Goal: Task Accomplishment & Management: Complete application form

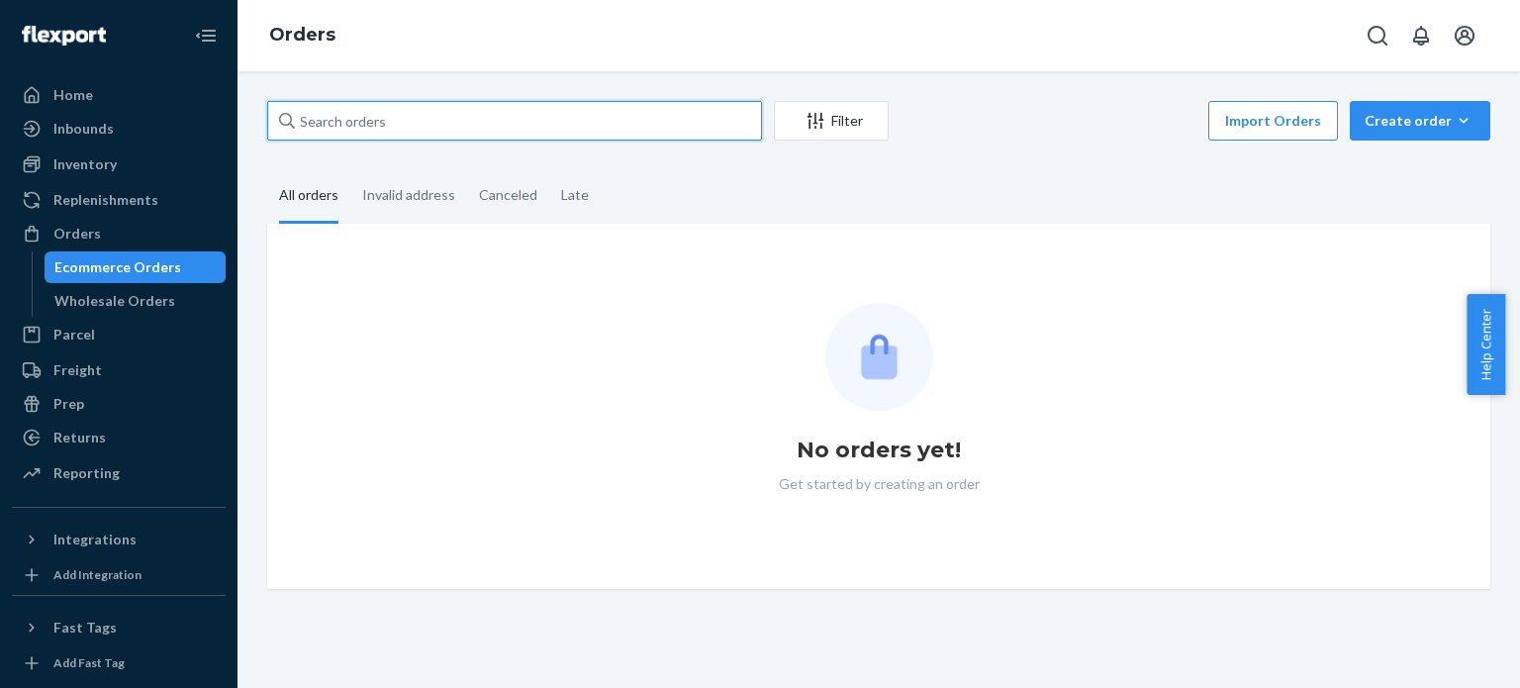
click at [439, 104] on input "text" at bounding box center [514, 121] width 495 height 40
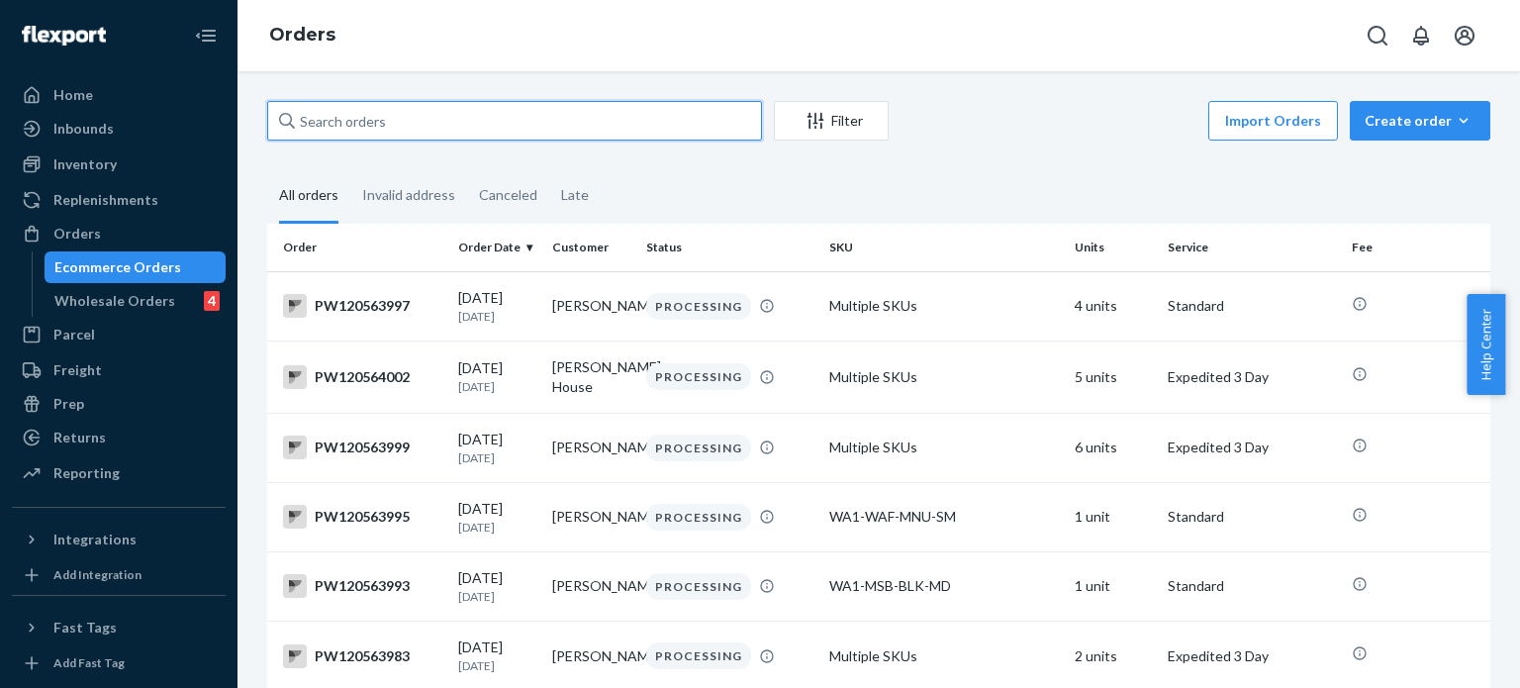
paste input "PW120523385"
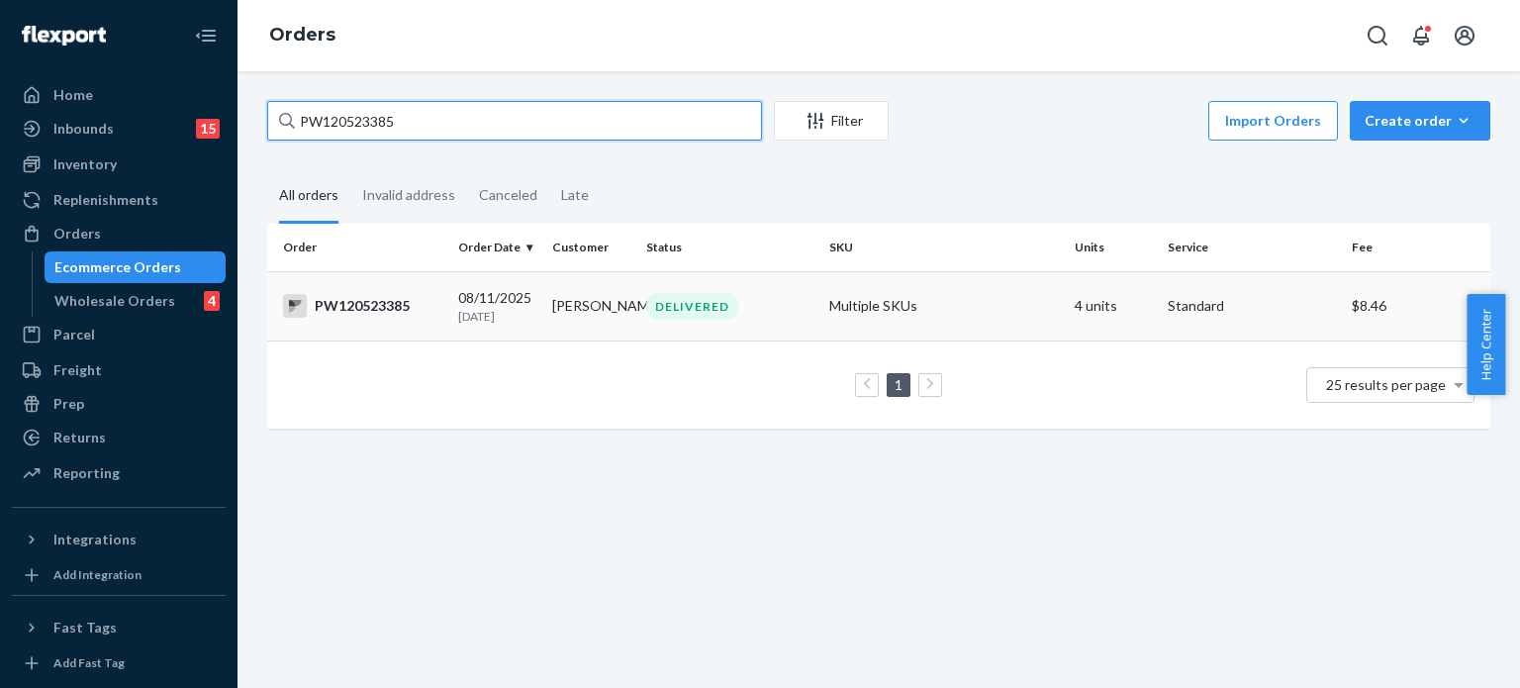
type input "PW120523385"
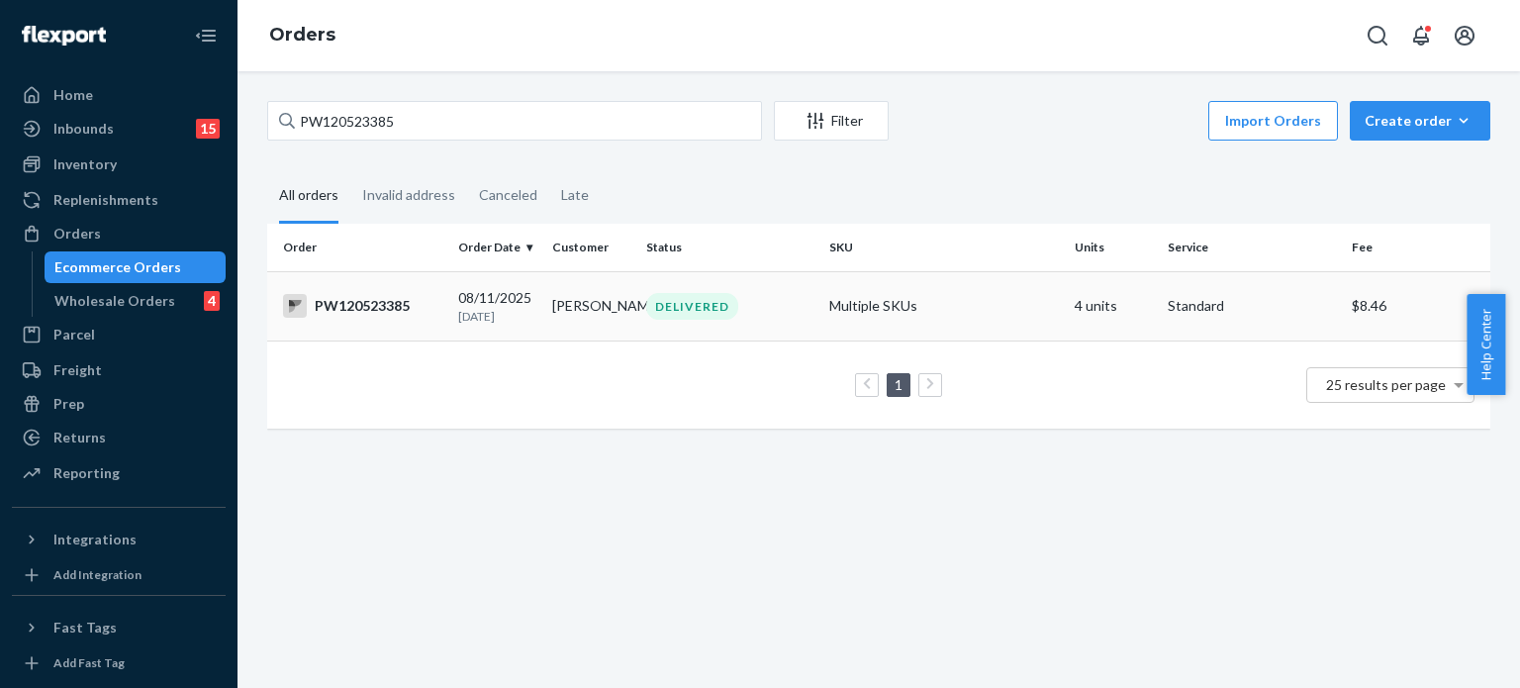
click at [785, 320] on td "DELIVERED" at bounding box center [729, 305] width 183 height 69
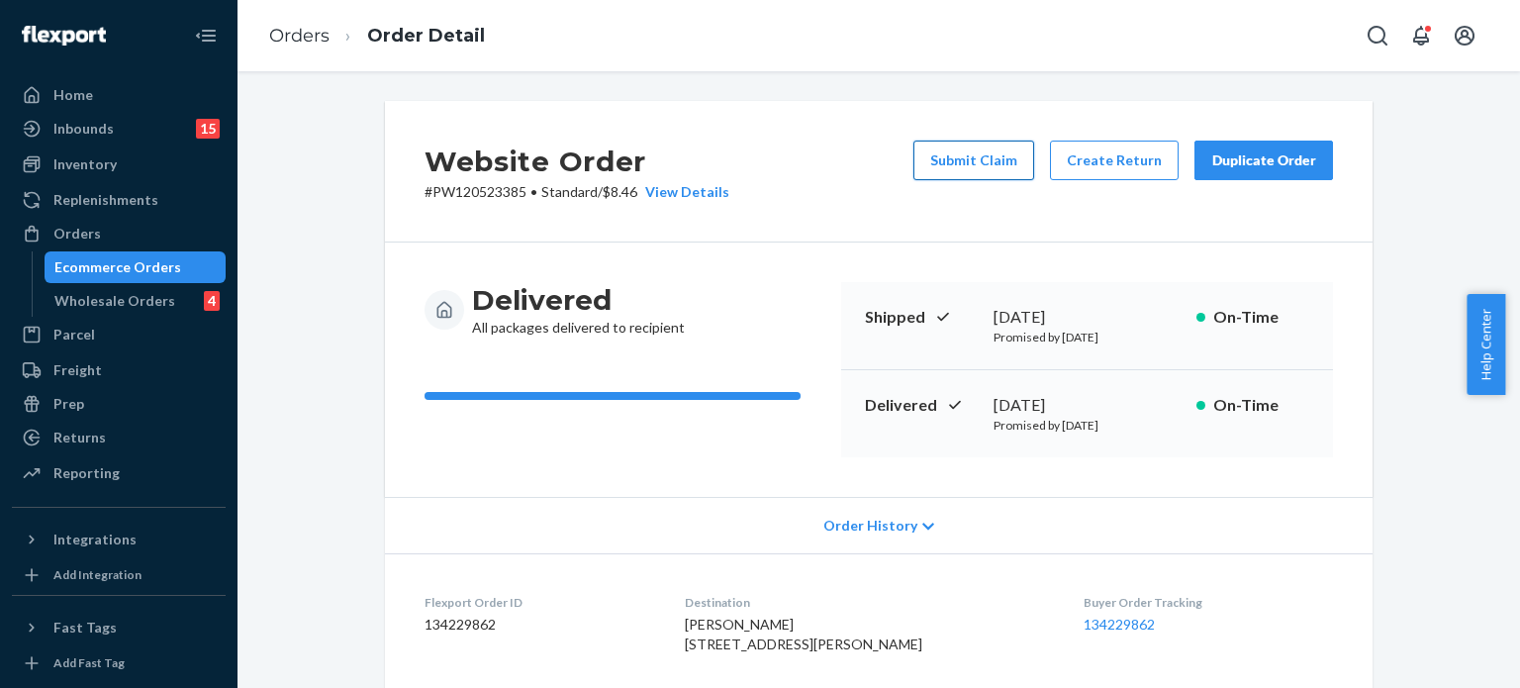
click at [976, 166] on button "Submit Claim" at bounding box center [973, 161] width 121 height 40
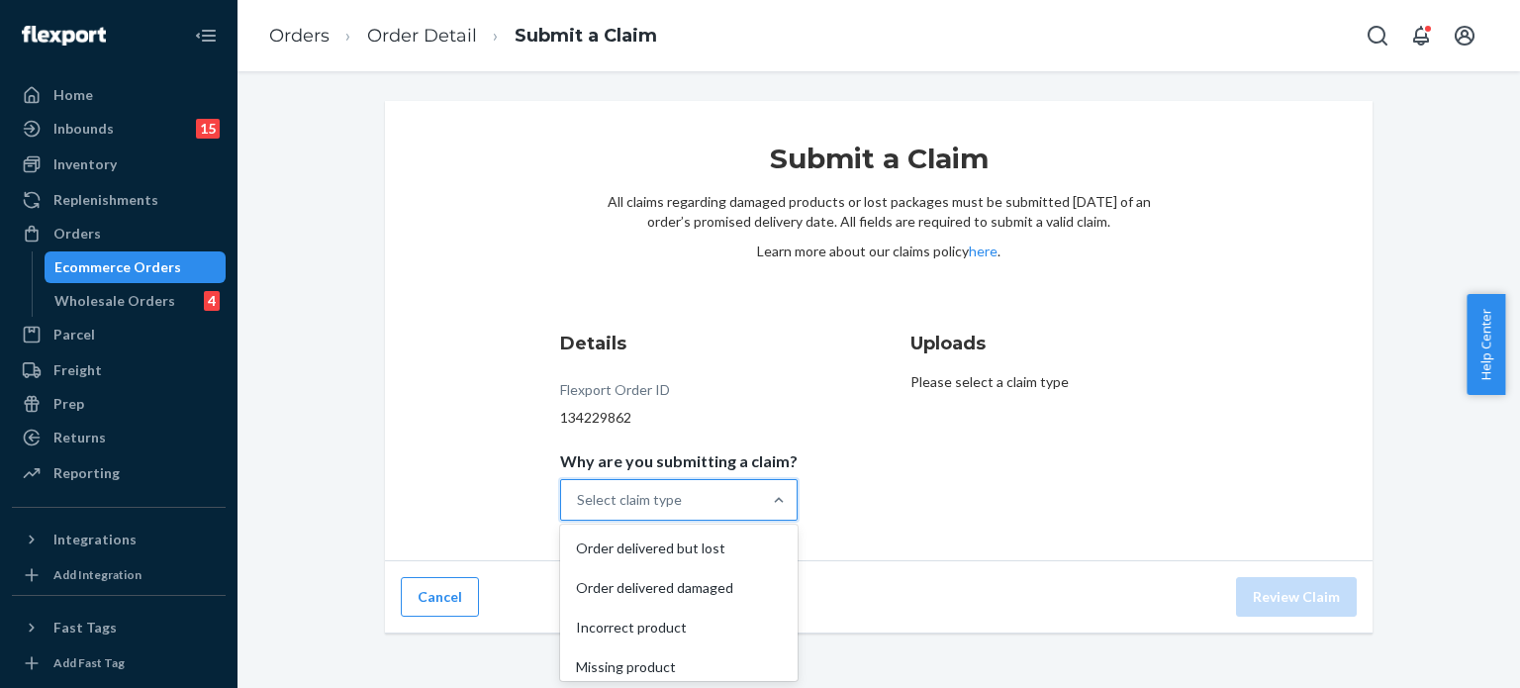
click at [700, 488] on div "Select claim type" at bounding box center [661, 500] width 200 height 40
click at [579, 490] on input "Why are you submitting a claim? option Order delivered but lost focused, 1 of 4…" at bounding box center [578, 500] width 2 height 20
click at [708, 531] on div "Order delivered but lost" at bounding box center [679, 548] width 230 height 40
click at [579, 510] on input "Why are you submitting a claim? option Order delivered but lost focused, 1 of 4…" at bounding box center [578, 500] width 2 height 20
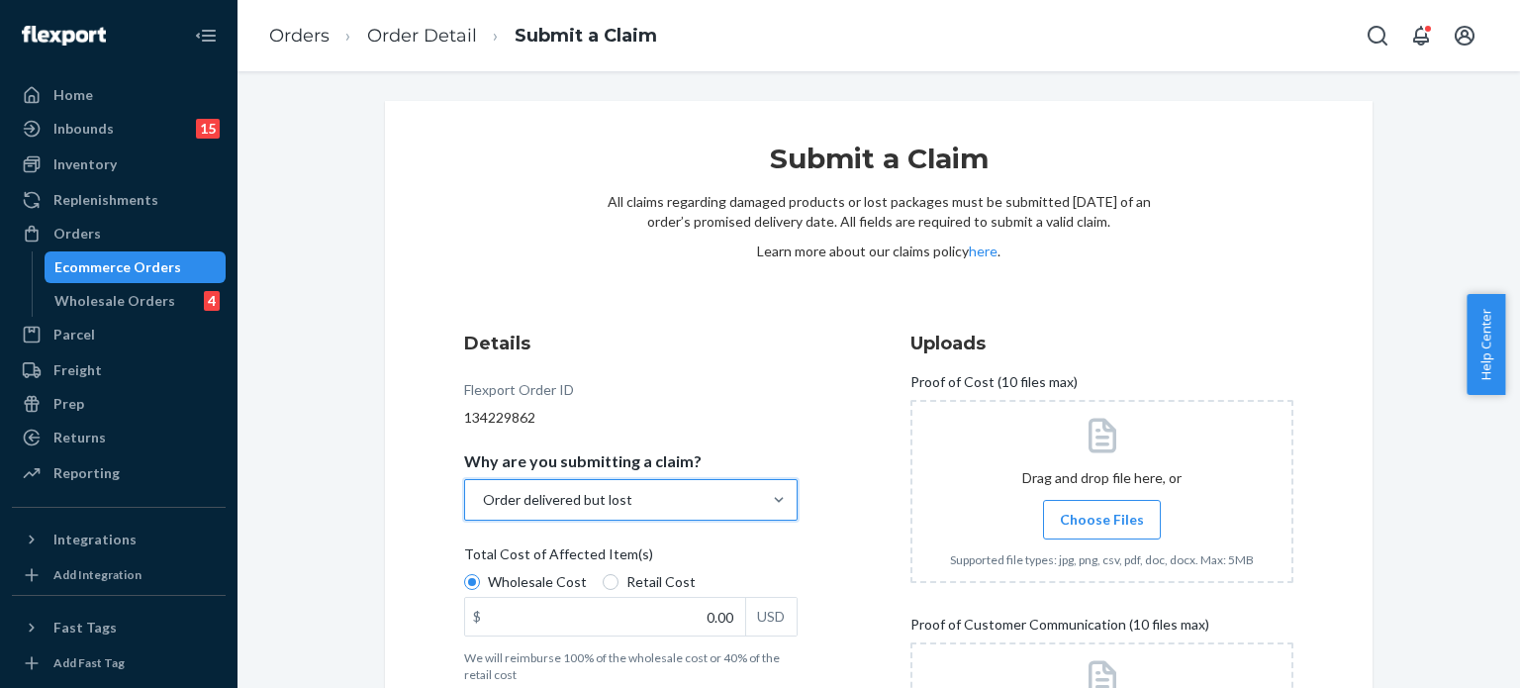
scroll to position [265, 0]
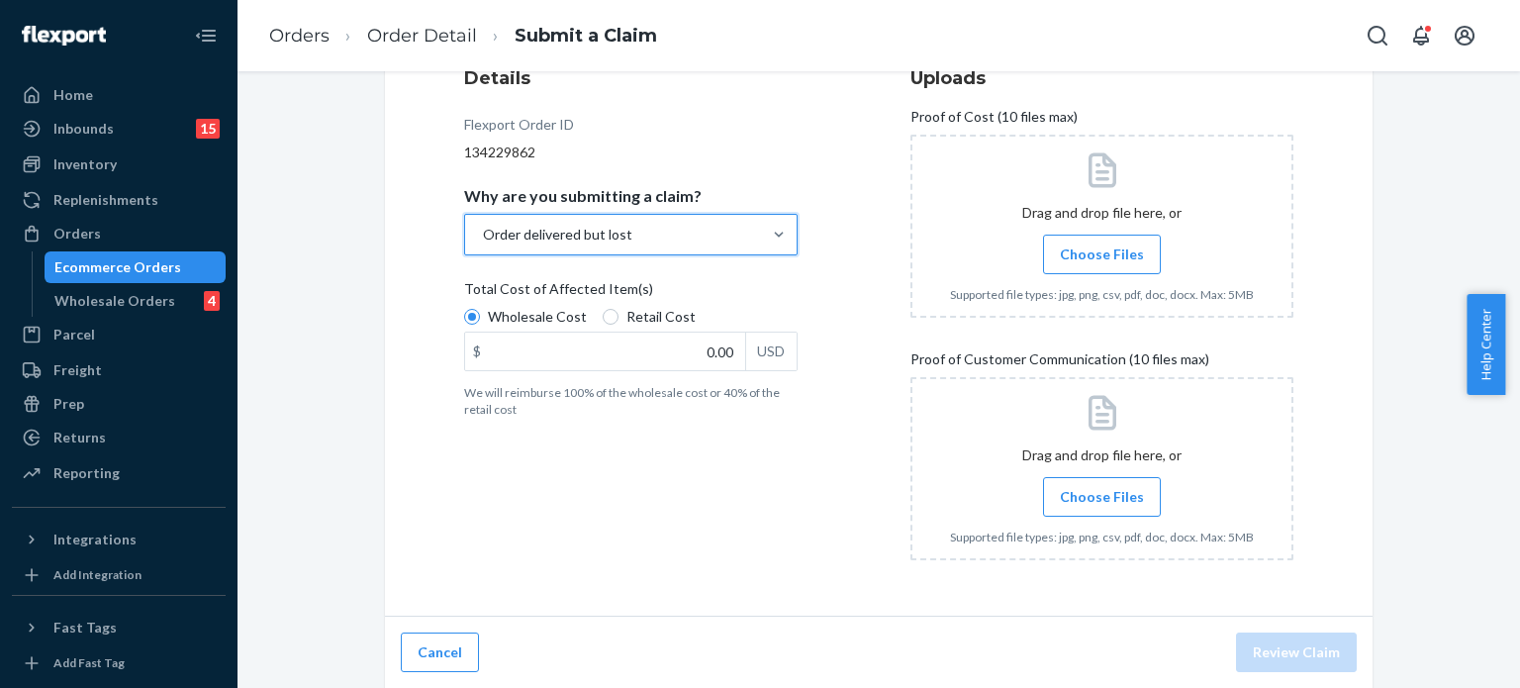
click at [657, 316] on span "Retail Cost" at bounding box center [660, 317] width 69 height 20
click at [618, 316] on input "Retail Cost" at bounding box center [611, 317] width 16 height 16
radio input "true"
radio input "false"
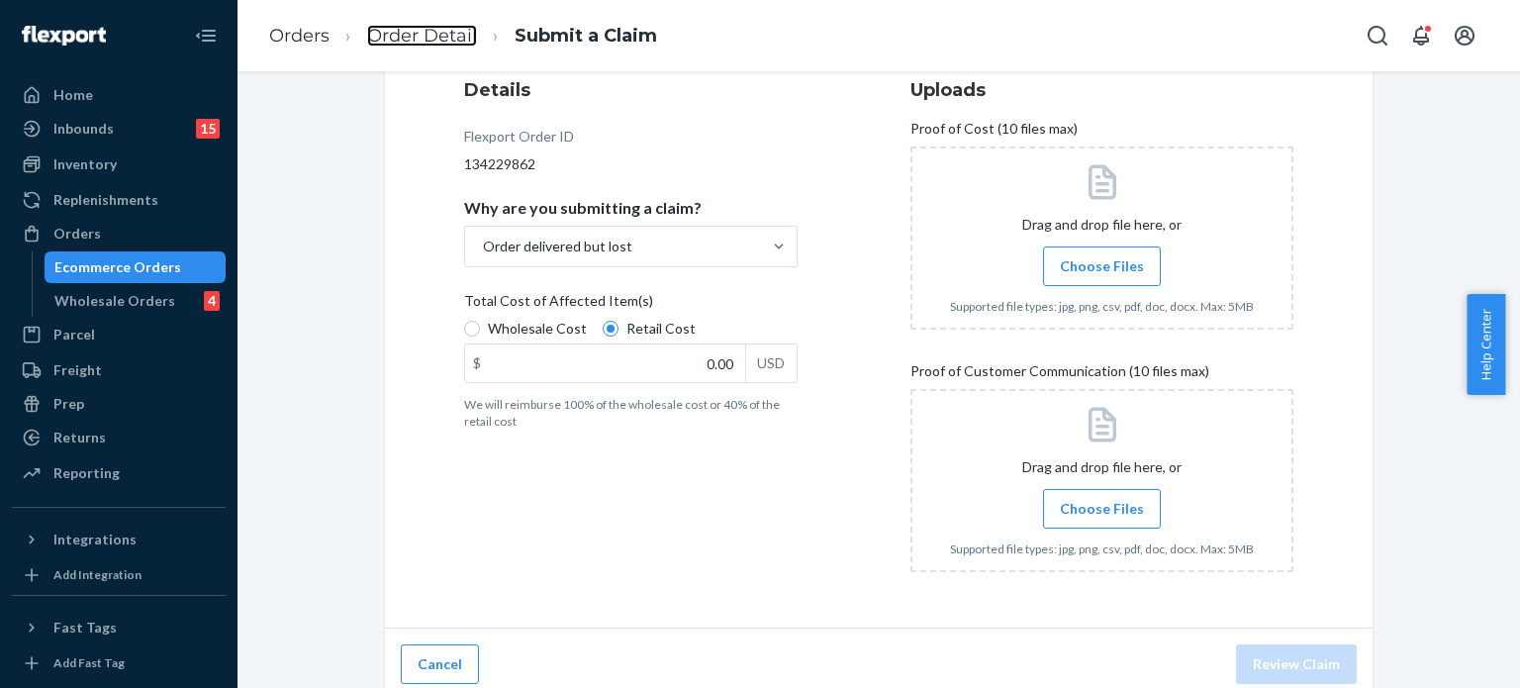
scroll to position [253, 0]
click at [1081, 494] on label "Choose Files" at bounding box center [1102, 509] width 118 height 40
click at [1101, 498] on input "Choose Files" at bounding box center [1101, 509] width 1 height 22
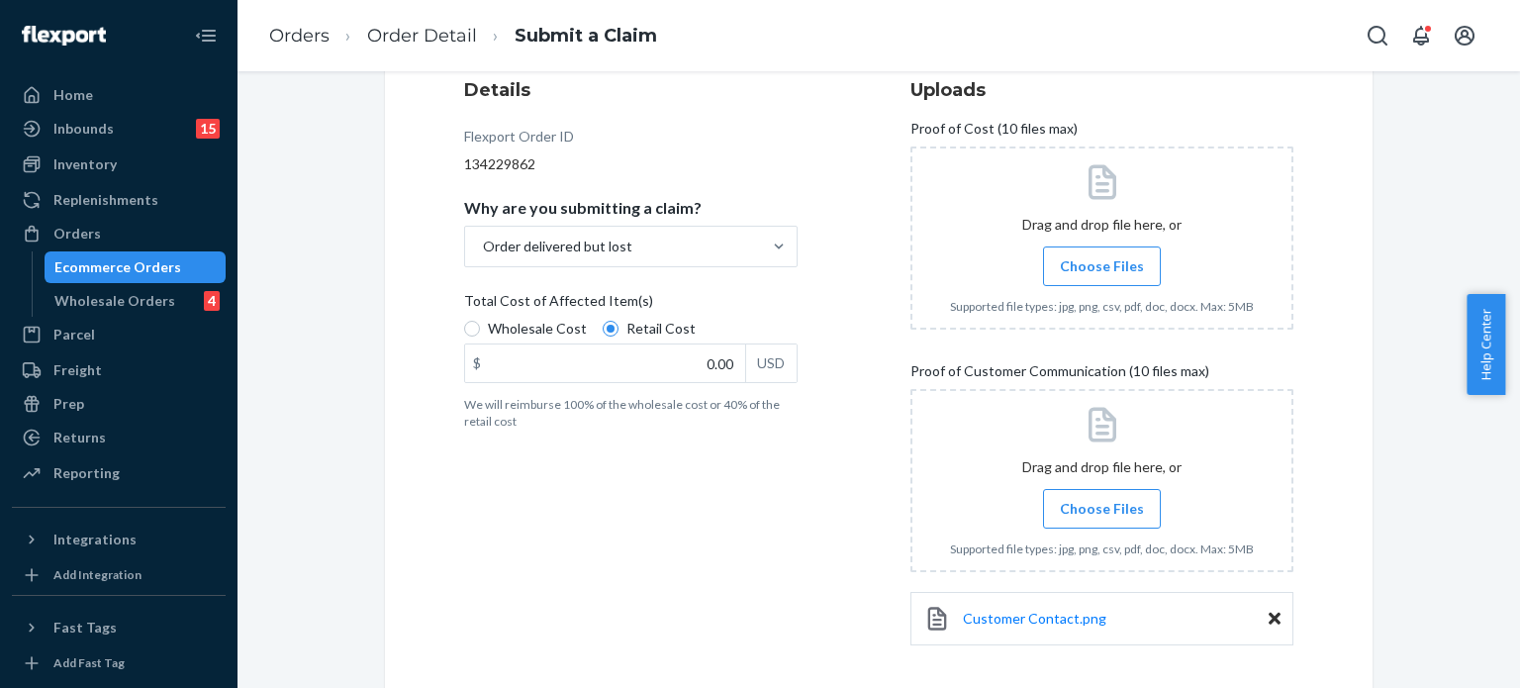
click at [1090, 494] on label "Choose Files" at bounding box center [1102, 509] width 118 height 40
click at [1101, 498] on input "Choose Files" at bounding box center [1101, 509] width 1 height 22
click at [658, 351] on input "0.00" at bounding box center [605, 363] width 280 height 38
paste input "163.28"
type input "163.28"
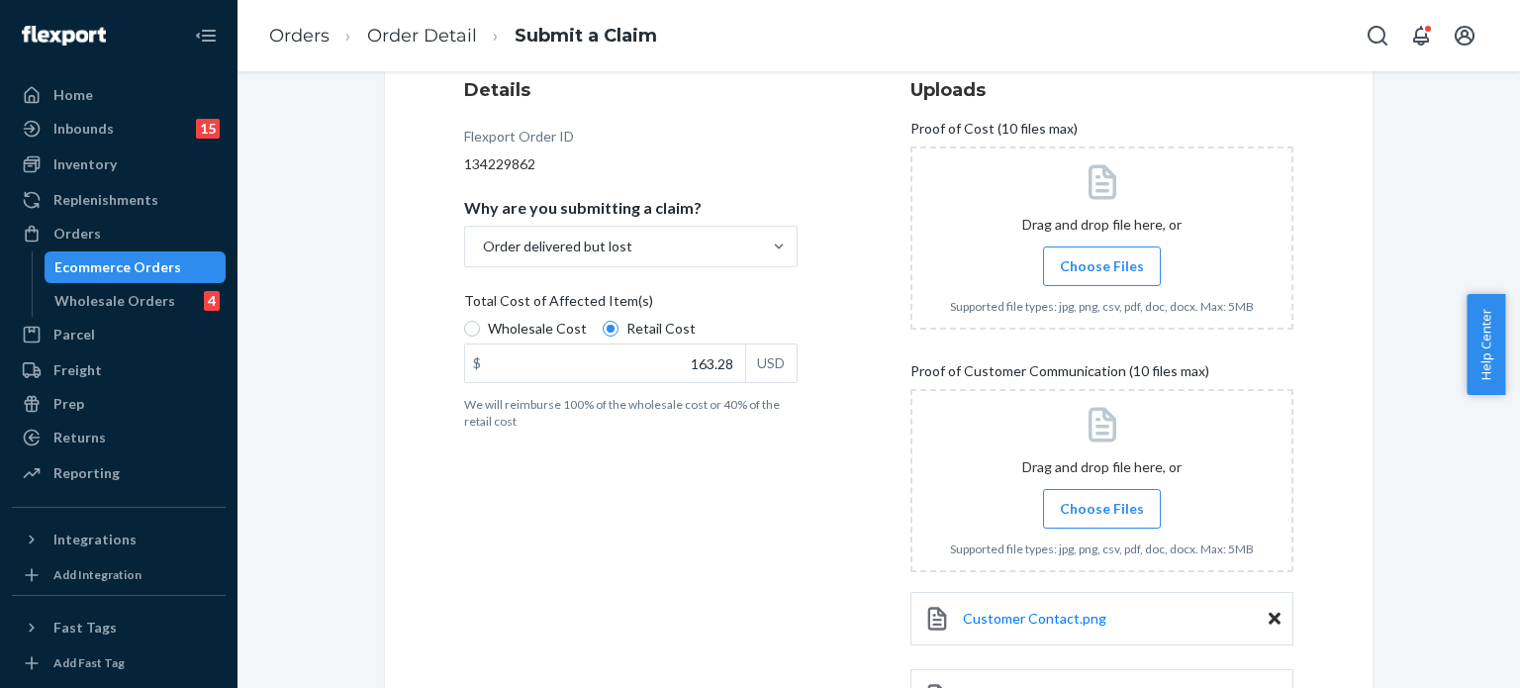
click at [837, 279] on div "Details Flexport Order ID 134229862 Why are you submitting a claim? Order deliv…" at bounding box center [655, 409] width 383 height 689
click at [1109, 263] on span "Choose Files" at bounding box center [1102, 266] width 84 height 20
click at [1102, 263] on input "Choose Files" at bounding box center [1101, 266] width 1 height 22
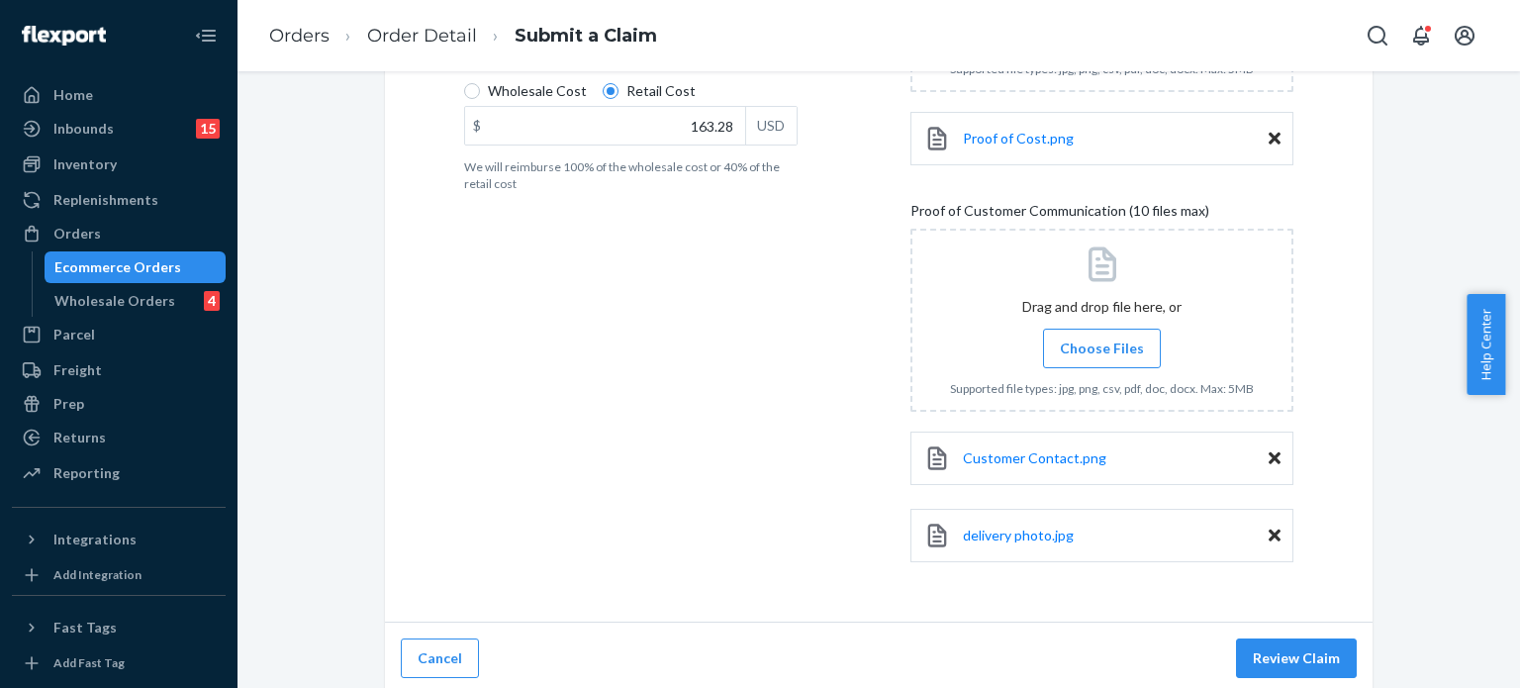
scroll to position [496, 0]
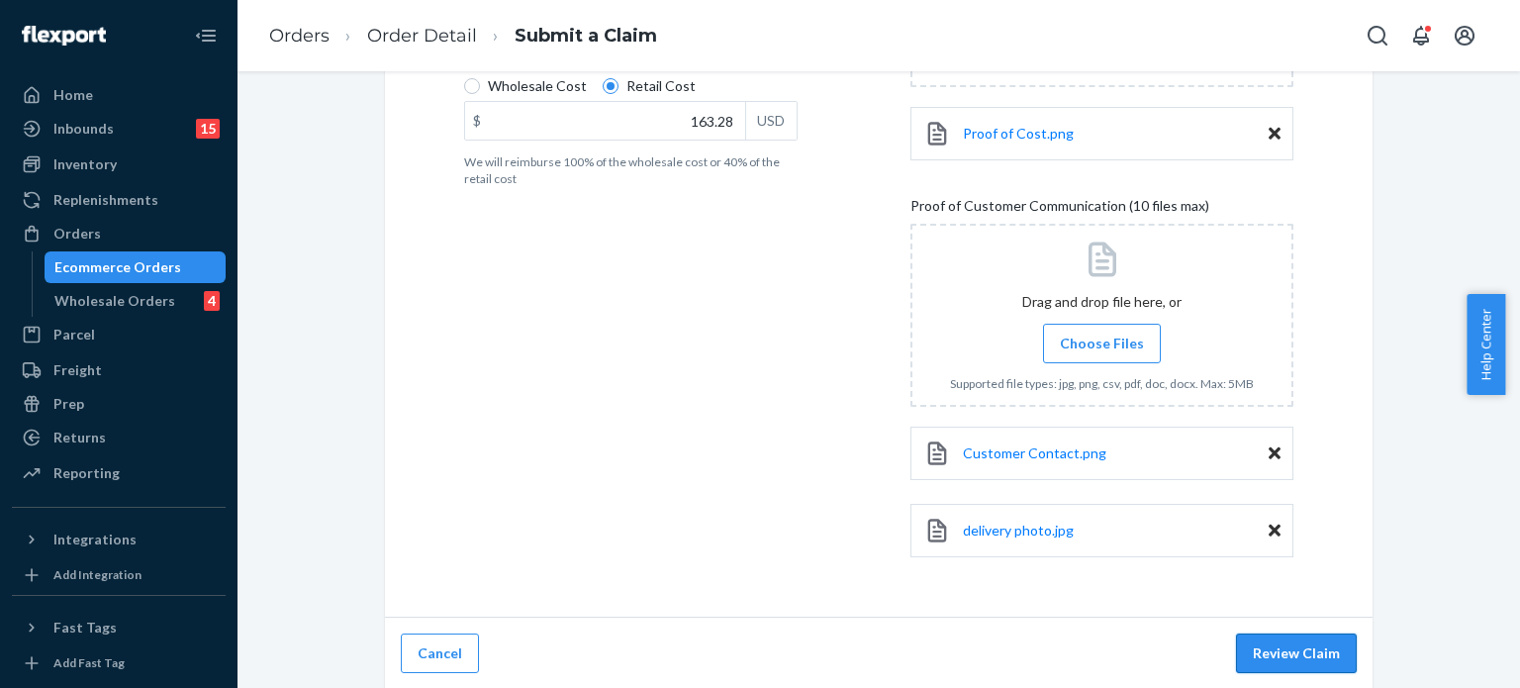
click at [1282, 643] on button "Review Claim" at bounding box center [1296, 653] width 121 height 40
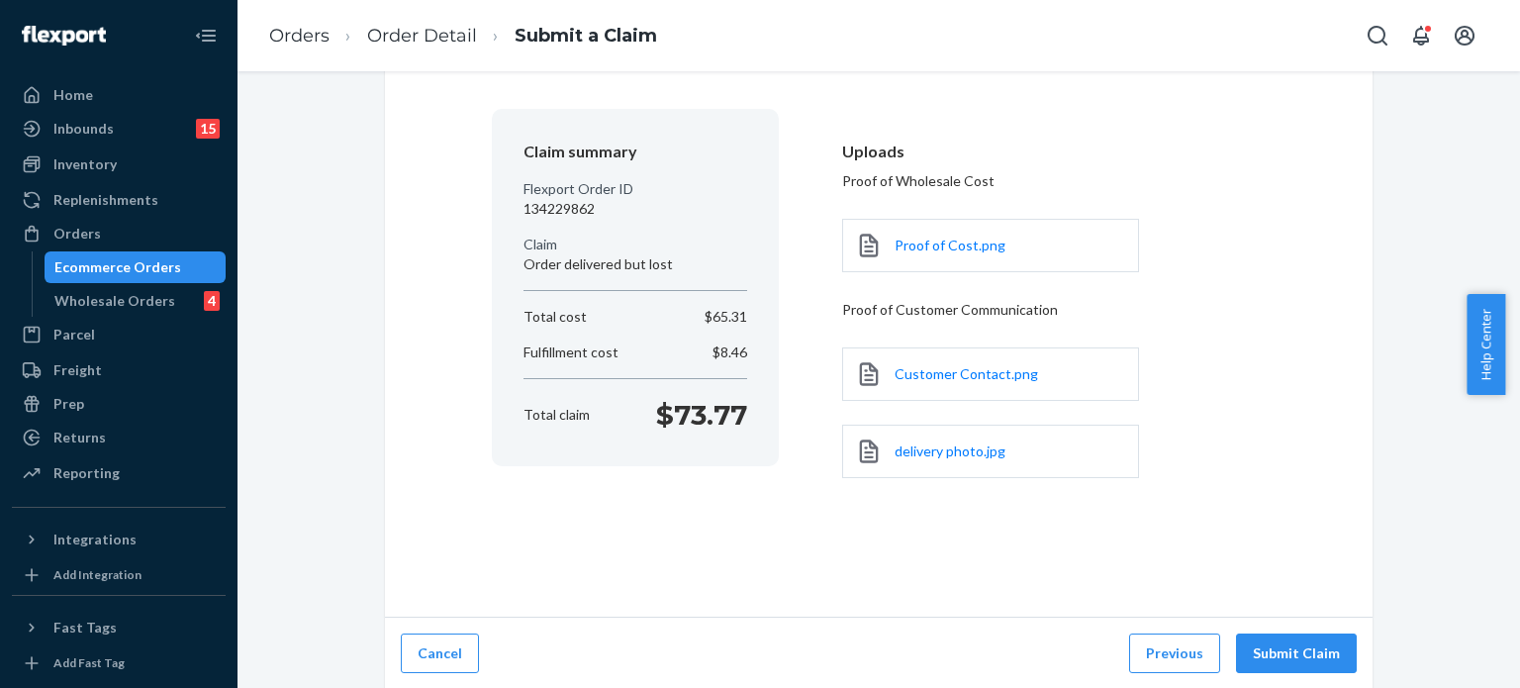
click at [1282, 643] on button "Submit Claim" at bounding box center [1296, 653] width 121 height 40
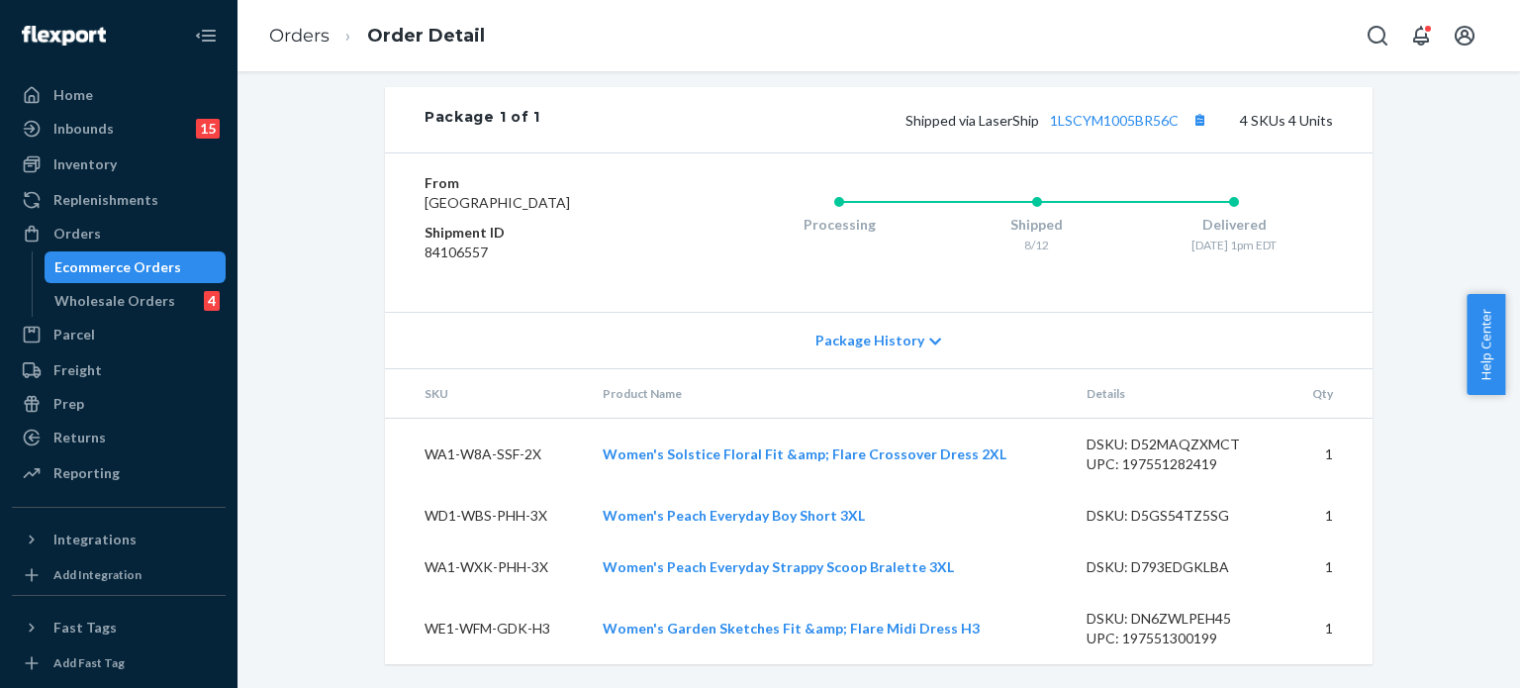
scroll to position [1009, 0]
click at [1122, 112] on link "1LSCYM1005BR56C" at bounding box center [1114, 120] width 129 height 17
